Goal: Information Seeking & Learning: Find specific fact

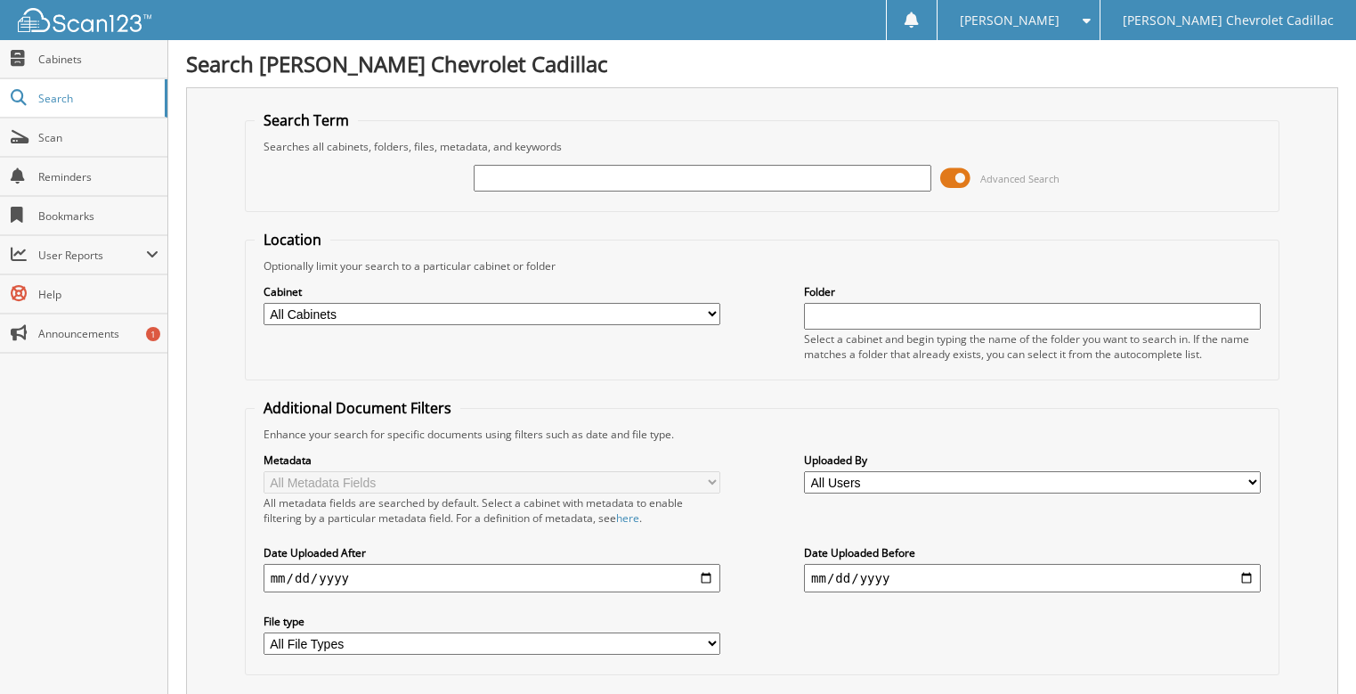
click at [614, 175] on input "text" at bounding box center [702, 178] width 457 height 27
type input "1155199"
click at [573, 178] on input "1155199" at bounding box center [702, 178] width 457 height 27
click at [956, 183] on span at bounding box center [955, 178] width 30 height 27
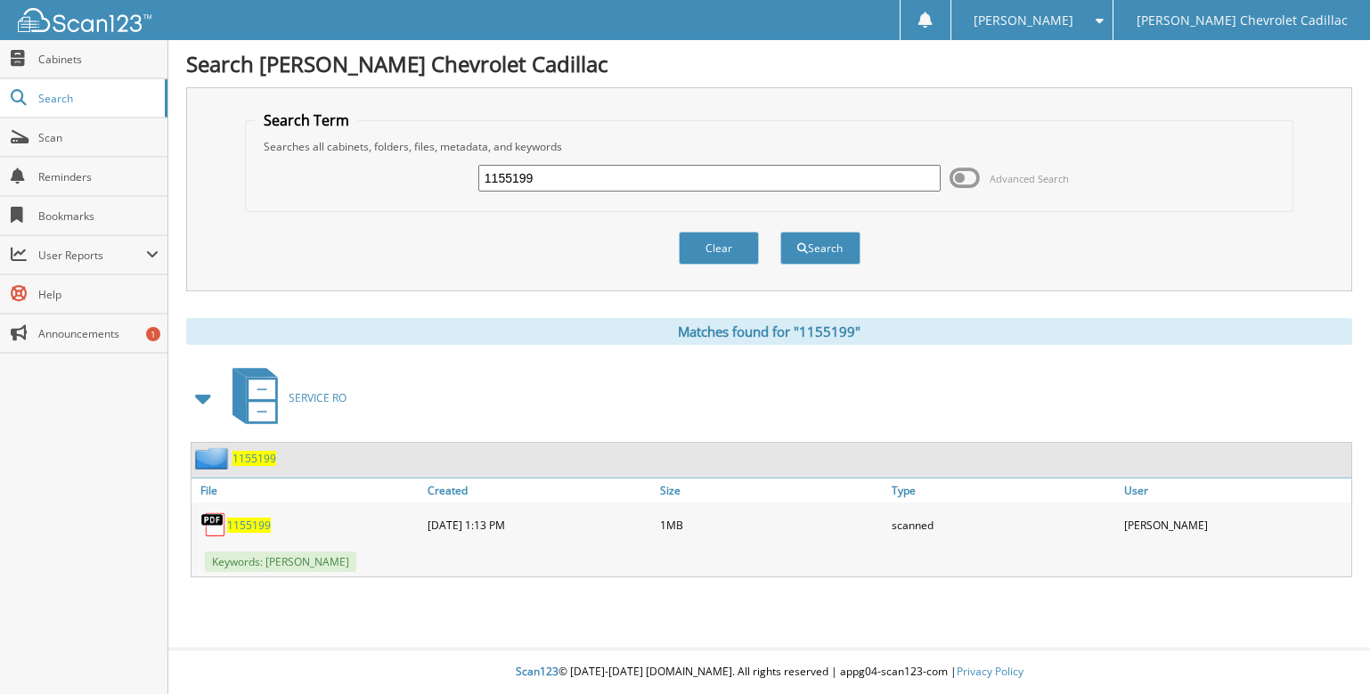
click at [255, 525] on span "1155199" at bounding box center [249, 524] width 44 height 15
